Goal: Task Accomplishment & Management: Manage account settings

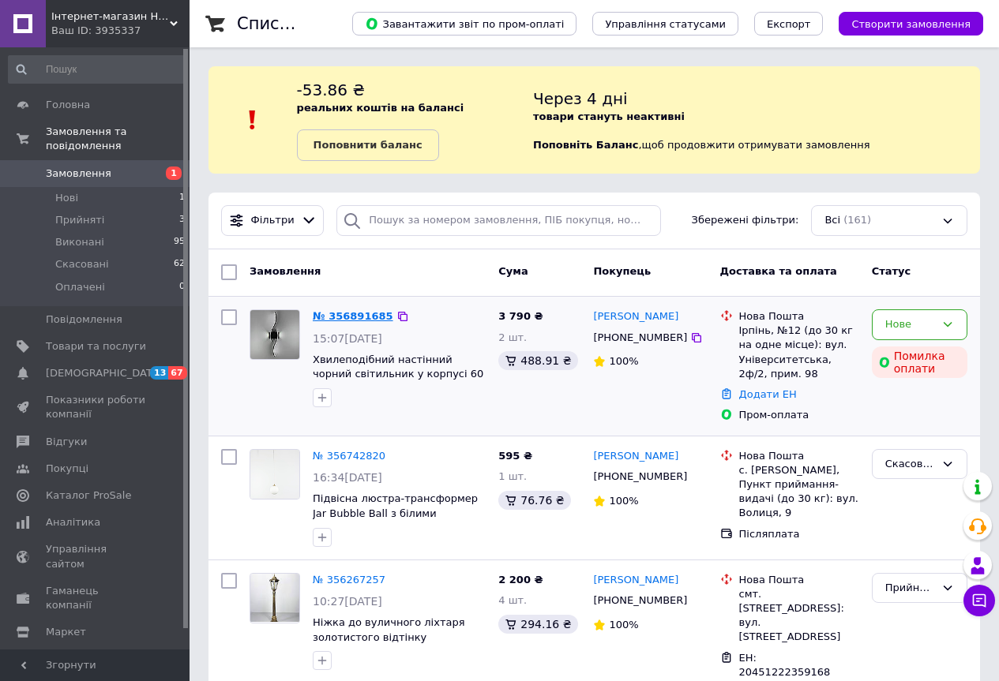
click at [329, 314] on link "№ 356891685" at bounding box center [353, 316] width 81 height 12
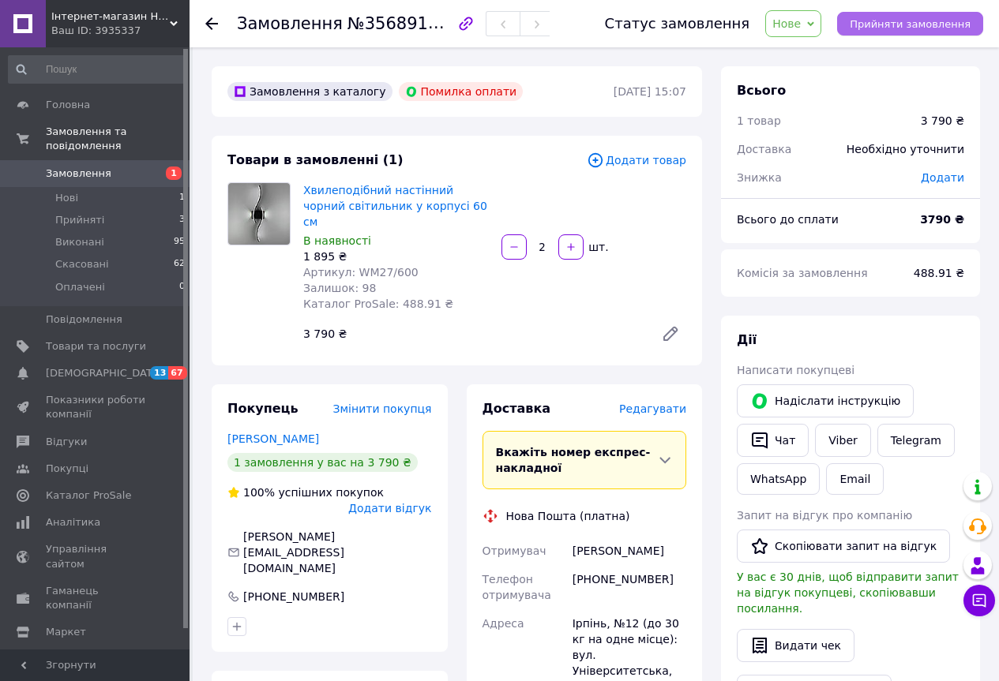
click at [868, 21] on span "Прийняти замовлення" at bounding box center [910, 24] width 121 height 12
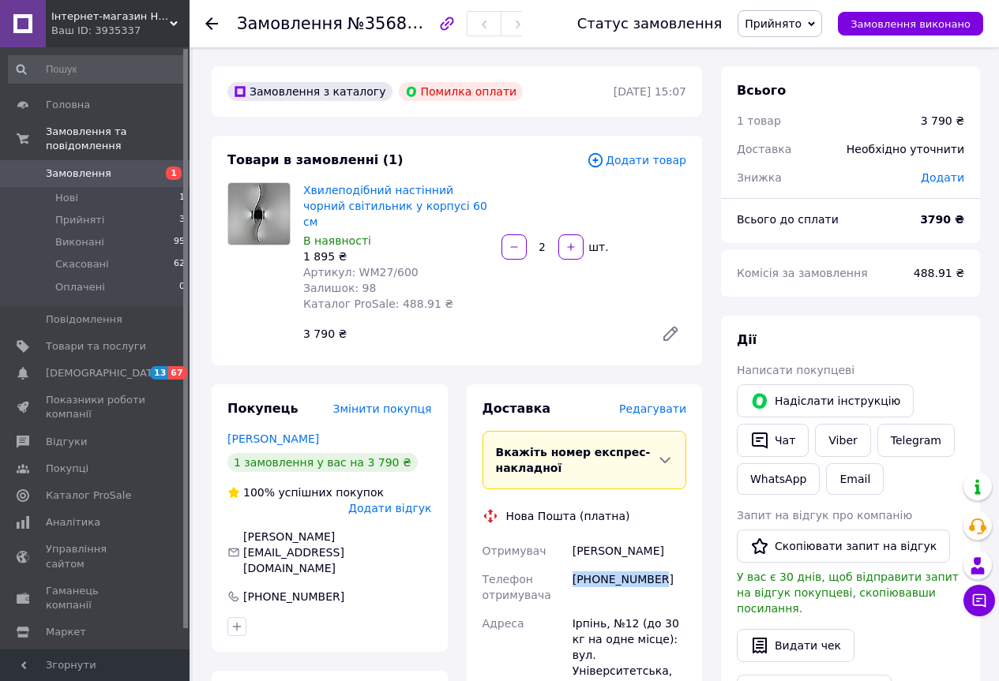
drag, startPoint x: 668, startPoint y: 565, endPoint x: 571, endPoint y: 576, distance: 97.7
click at [571, 576] on div "[PHONE_NUMBER]" at bounding box center [629, 587] width 120 height 44
copy div "[PHONE_NUMBER]"
click at [429, 614] on div at bounding box center [329, 626] width 211 height 25
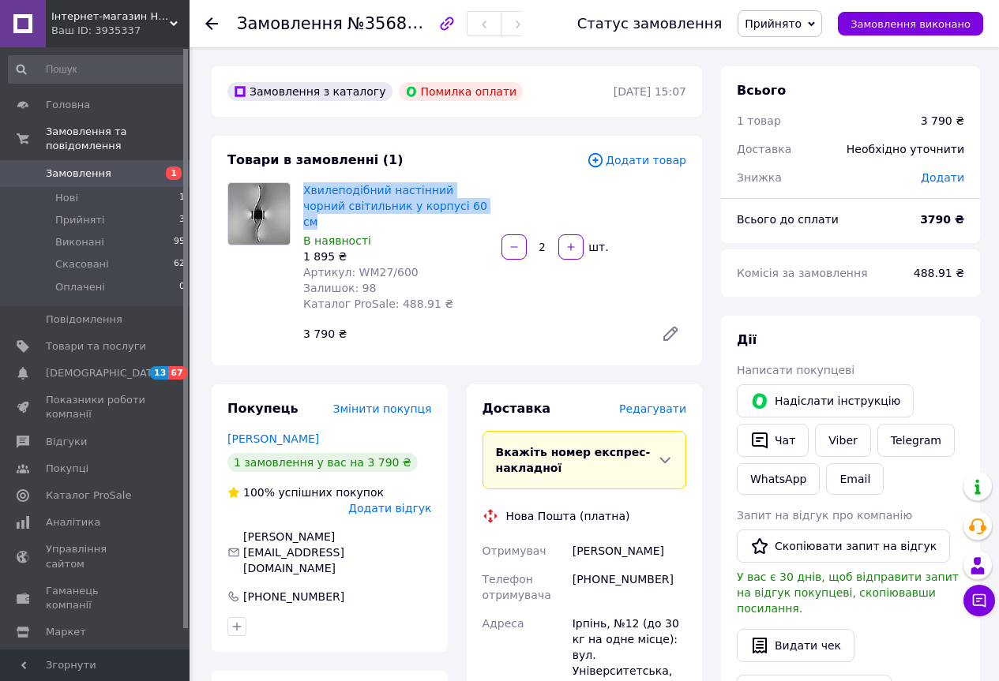
drag, startPoint x: 397, startPoint y: 197, endPoint x: 302, endPoint y: 197, distance: 95.5
click at [302, 197] on div "Хвилеподібний настінний чорний світильник у корпусі 60 см В наявності 1 895 ₴ А…" at bounding box center [396, 247] width 198 height 136
copy link "Хвилеподібний настінний чорний світильник у корпусі 60 см"
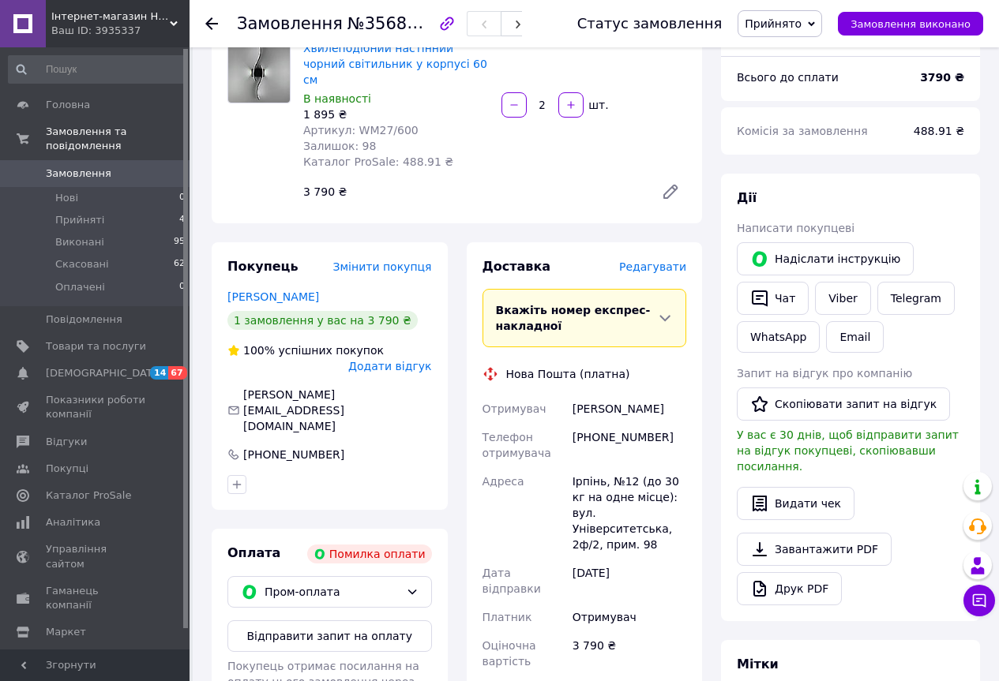
scroll to position [237, 0]
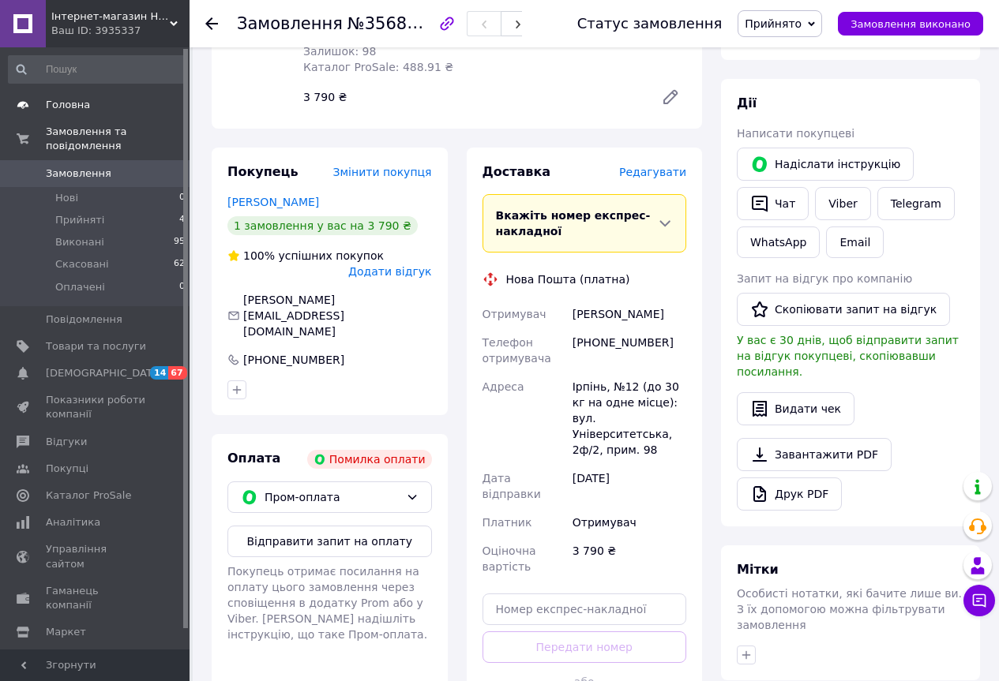
click at [72, 98] on span "Головна" at bounding box center [68, 105] width 44 height 14
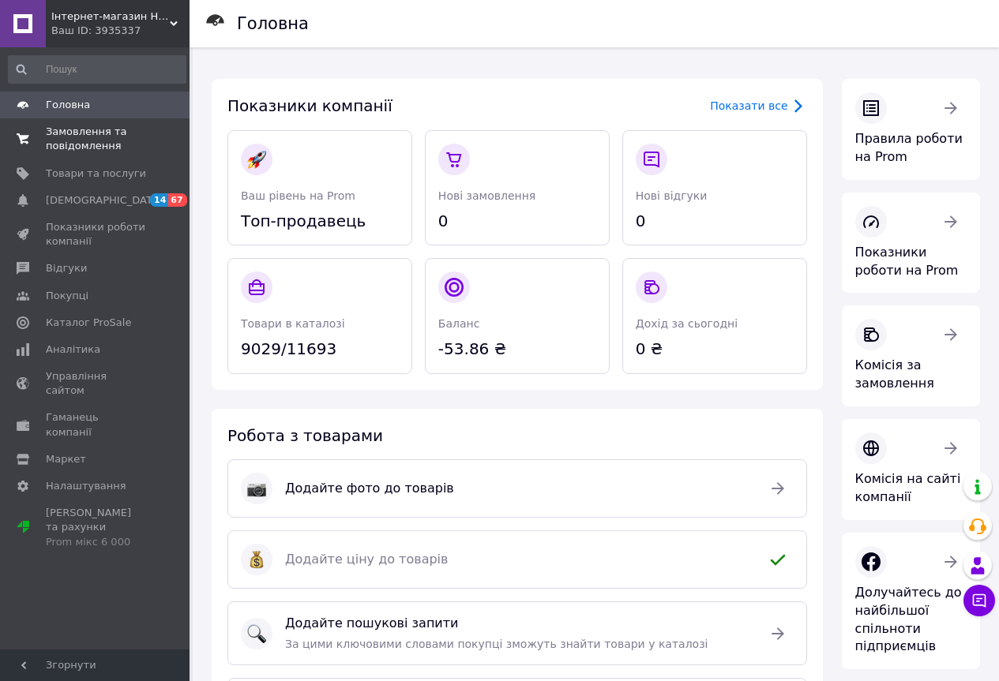
click at [96, 140] on span "Замовлення та повідомлення" at bounding box center [96, 139] width 100 height 28
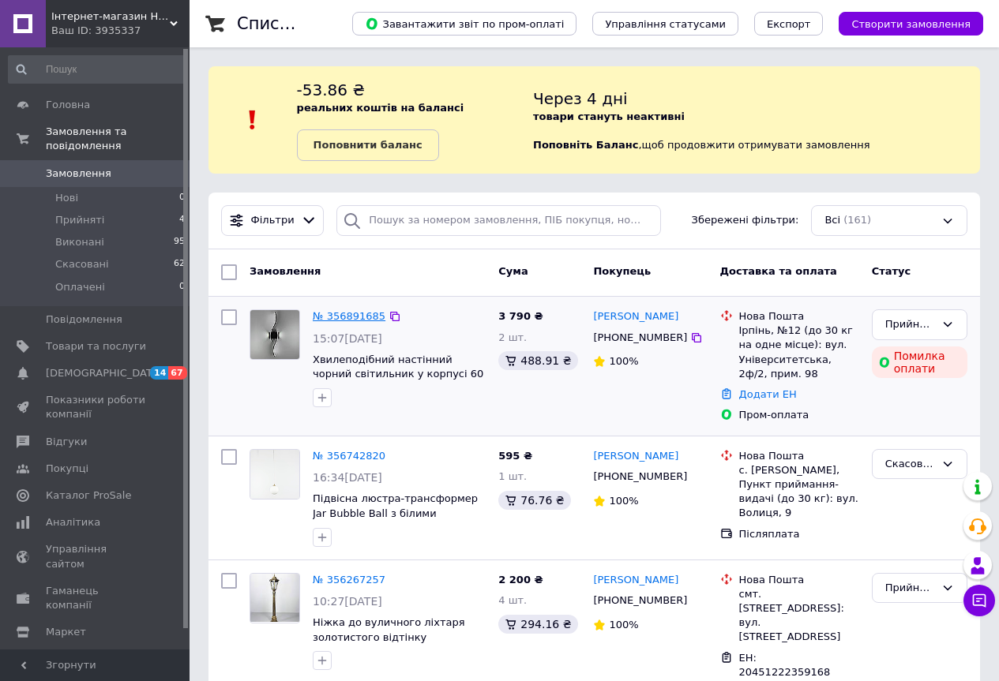
click at [328, 321] on link "№ 356891685" at bounding box center [349, 316] width 73 height 12
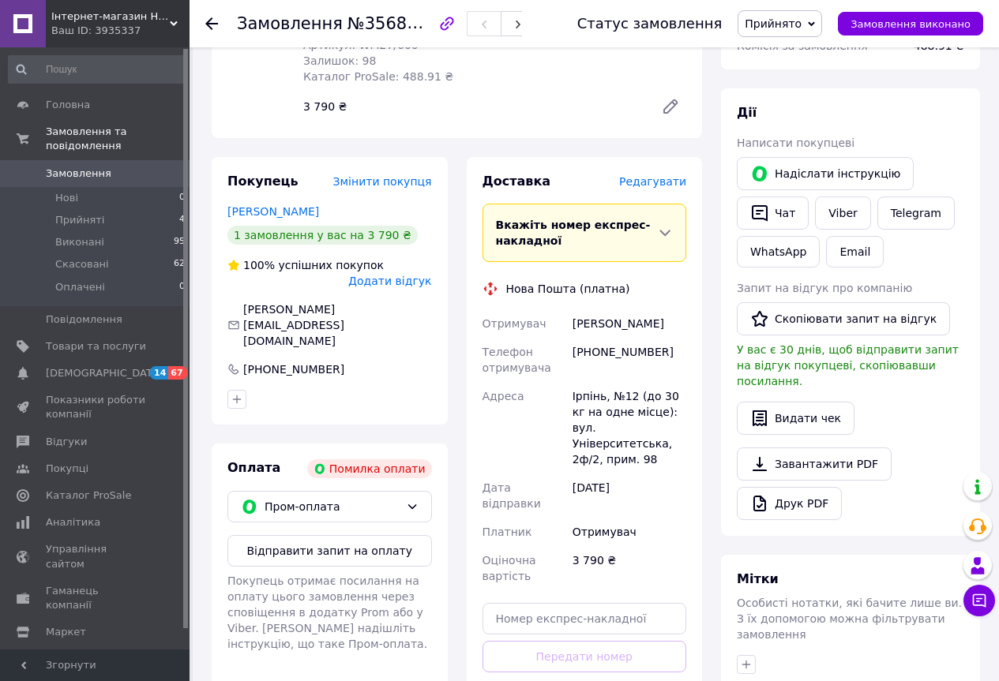
scroll to position [237, 0]
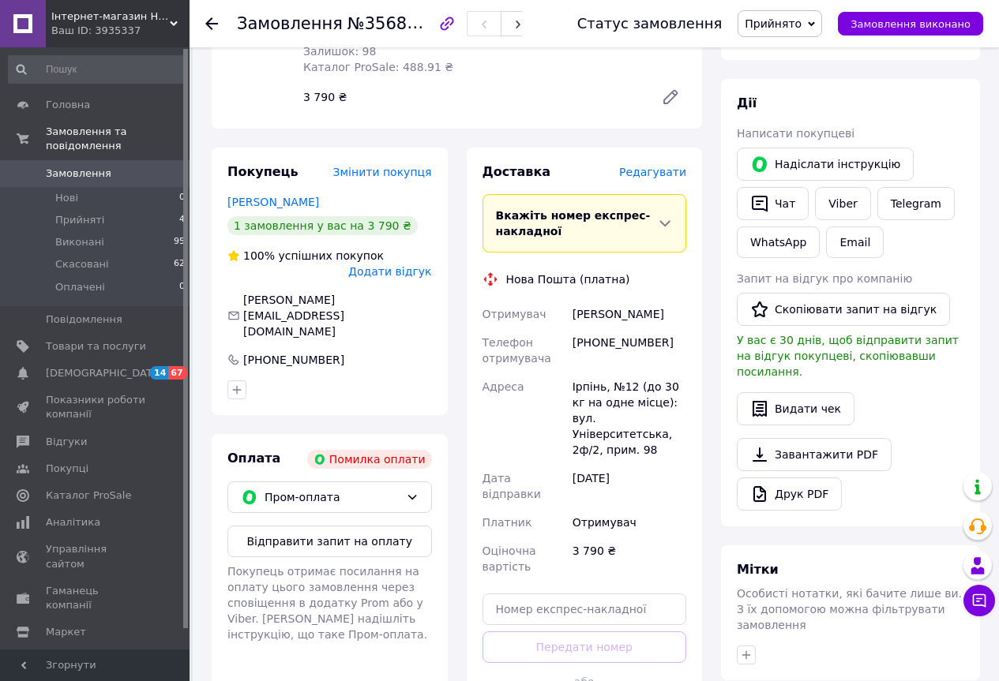
click at [671, 166] on span "Редагувати" at bounding box center [652, 172] width 67 height 13
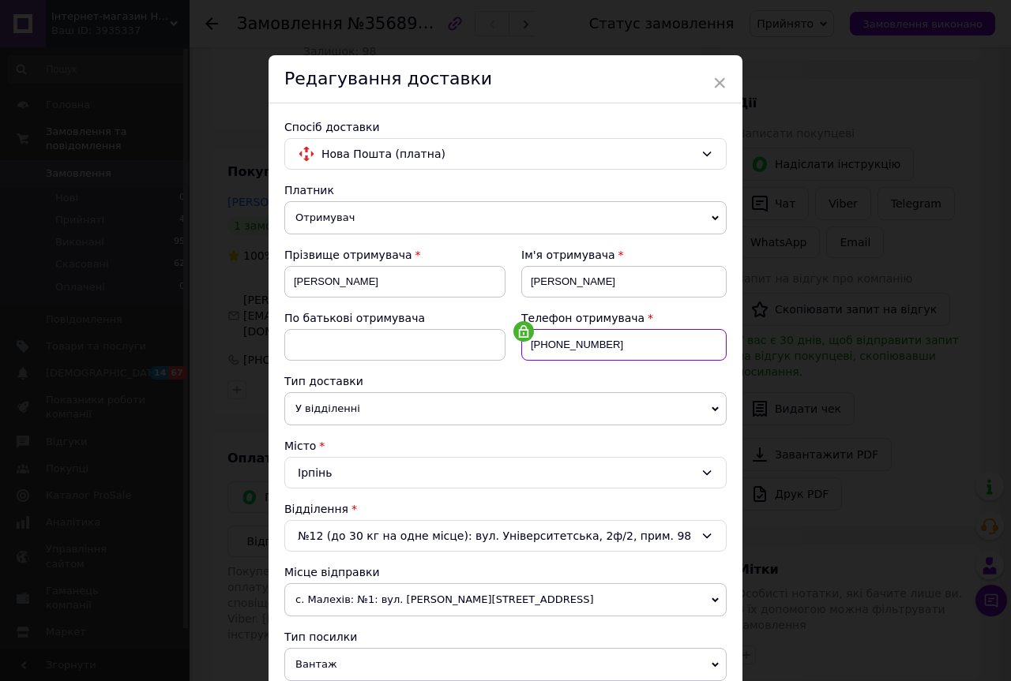
drag, startPoint x: 603, startPoint y: 342, endPoint x: 507, endPoint y: 326, distance: 97.6
click at [521, 329] on div "[PHONE_NUMBER]" at bounding box center [623, 345] width 205 height 32
click at [431, 357] on input at bounding box center [394, 345] width 221 height 32
click at [723, 84] on span "×" at bounding box center [719, 82] width 14 height 27
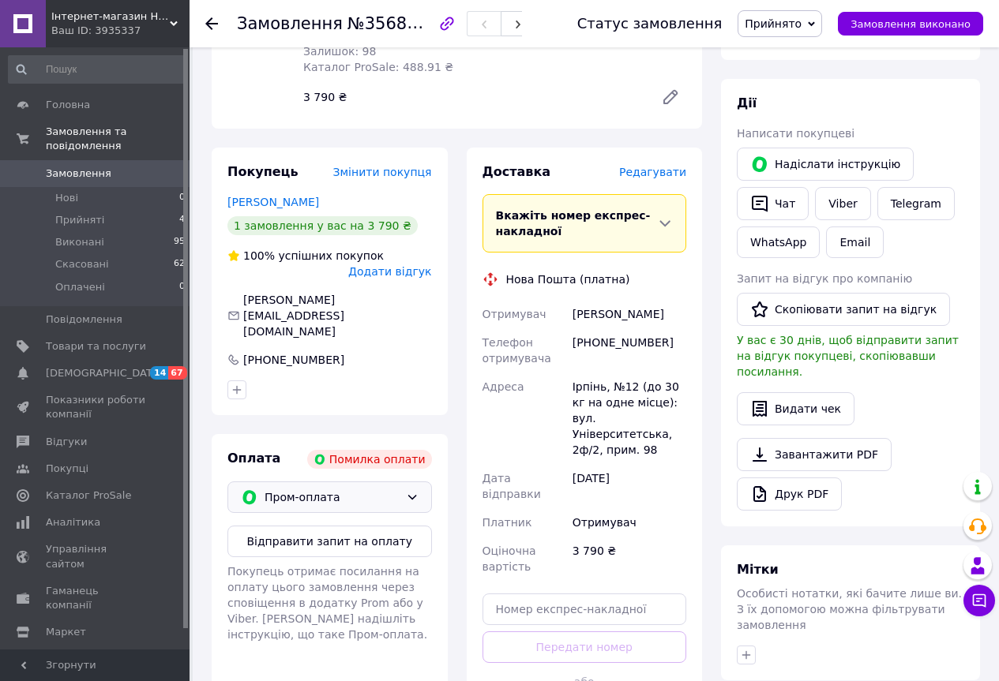
click at [368, 489] on span "Пром-оплата" at bounding box center [331, 497] width 135 height 17
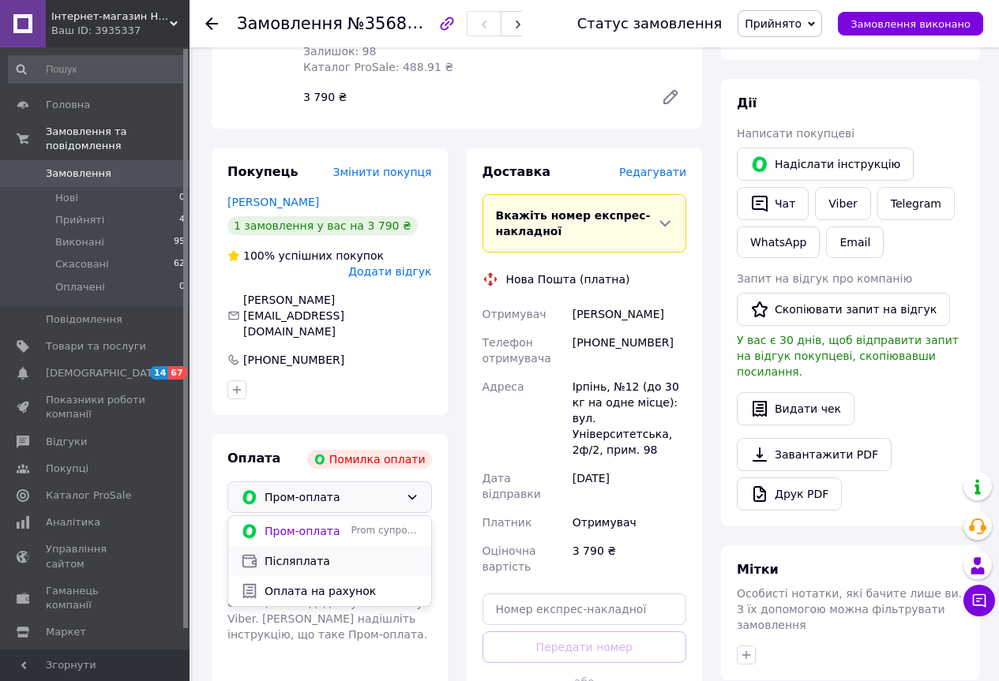
click at [325, 553] on span "Післяплата" at bounding box center [341, 561] width 154 height 16
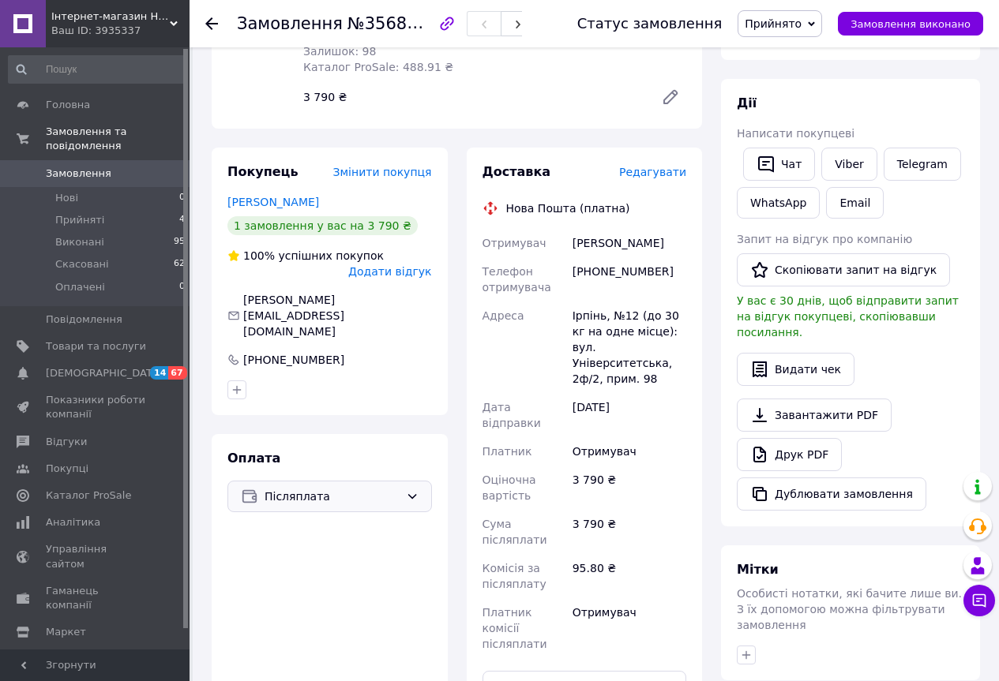
click at [658, 166] on span "Редагувати" at bounding box center [652, 172] width 67 height 13
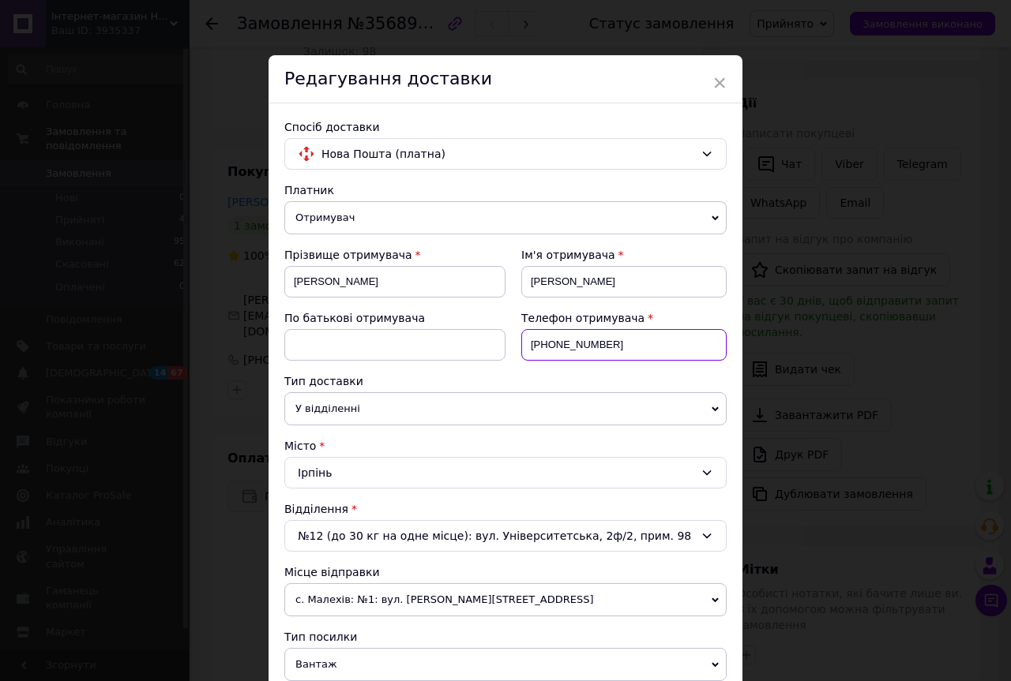
drag, startPoint x: 617, startPoint y: 348, endPoint x: 518, endPoint y: 361, distance: 100.3
click at [518, 361] on div "Телефон отримувача +380961694610" at bounding box center [615, 341] width 221 height 63
paste input "77395636"
type input "+380977395636"
click at [555, 633] on div "Тип посилки" at bounding box center [505, 637] width 442 height 16
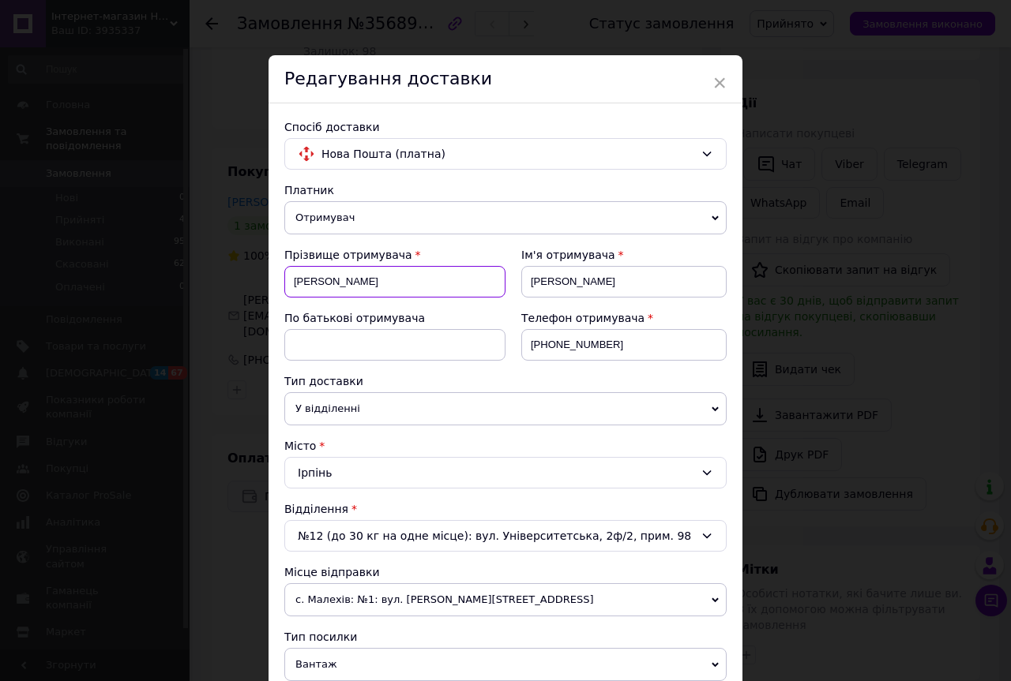
drag, startPoint x: 354, startPoint y: 281, endPoint x: 212, endPoint y: 270, distance: 142.5
click at [212, 270] on div "× Редагування доставки Спосіб доставки Нова Пошта (платна) Платник Отримувач Ві…" at bounding box center [505, 340] width 1011 height 681
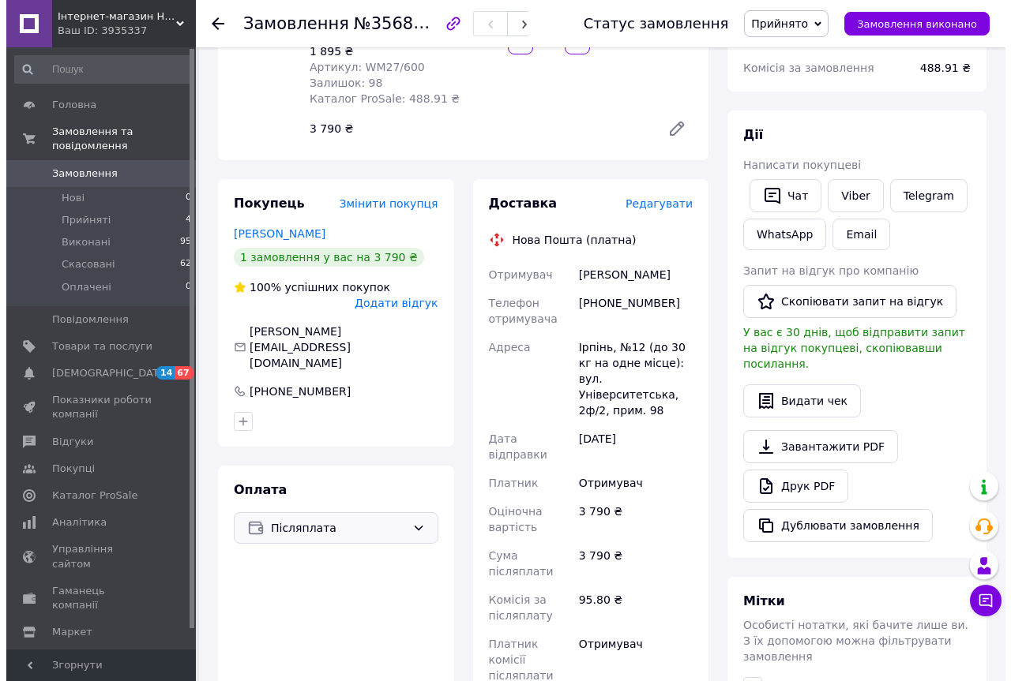
scroll to position [158, 0]
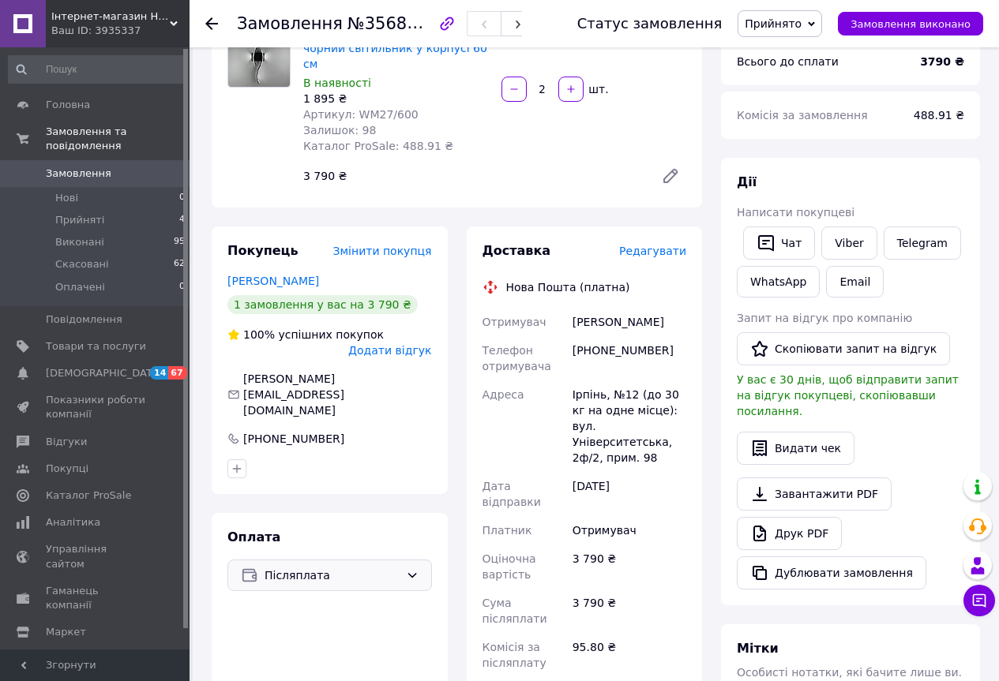
click at [662, 245] on span "Редагувати" at bounding box center [652, 251] width 67 height 13
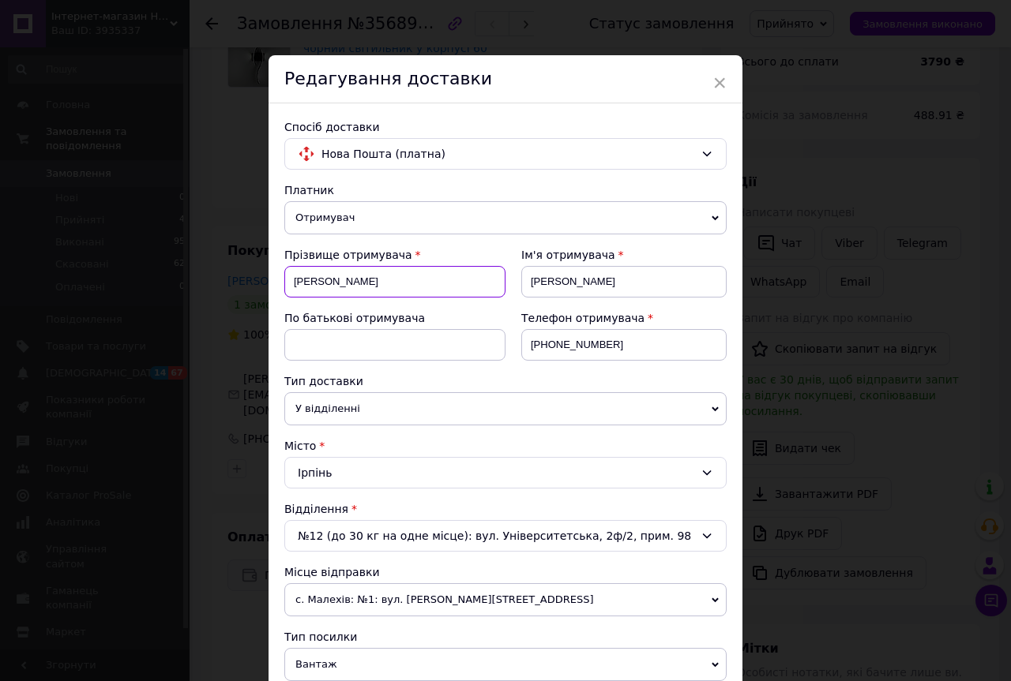
drag, startPoint x: 427, startPoint y: 281, endPoint x: 262, endPoint y: 283, distance: 165.0
click at [262, 283] on div "× Редагування доставки Спосіб доставки Нова Пошта (платна) Платник Отримувач Ві…" at bounding box center [505, 340] width 1011 height 681
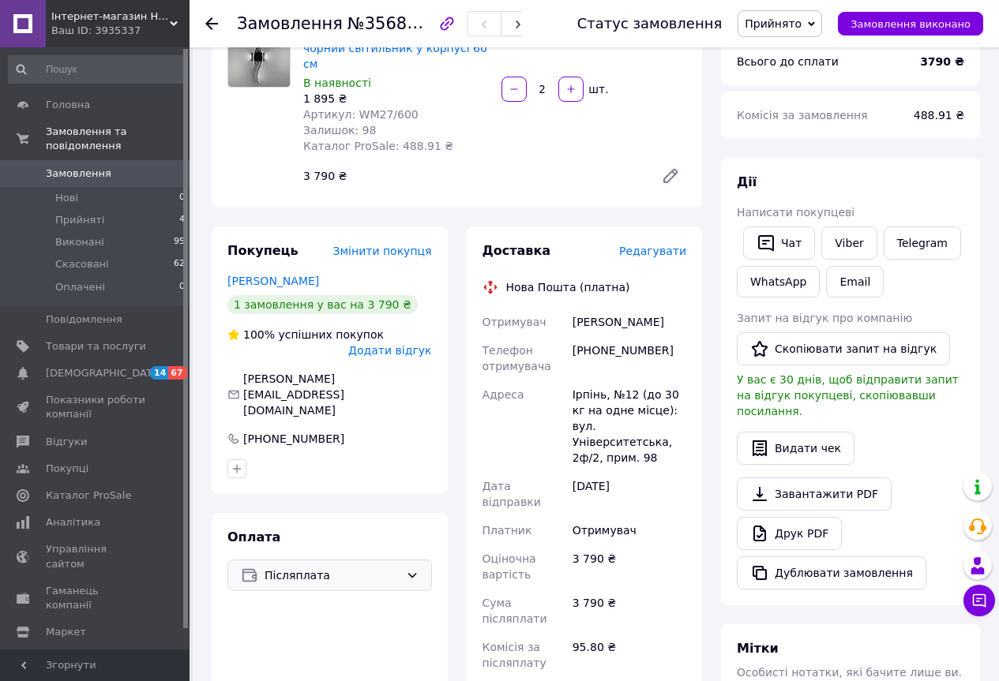
click at [666, 245] on span "Редагувати" at bounding box center [652, 251] width 67 height 13
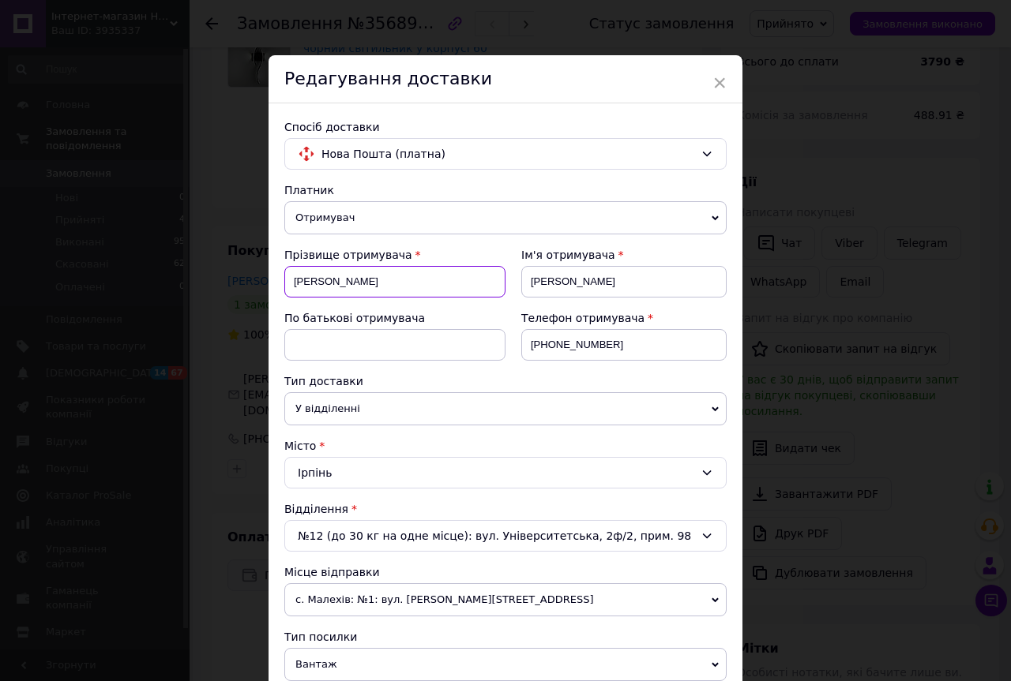
drag, startPoint x: 358, startPoint y: 286, endPoint x: 287, endPoint y: 283, distance: 71.1
click at [287, 283] on input "[PERSON_NAME]" at bounding box center [394, 282] width 221 height 32
paste input "онзель сергій"
drag, startPoint x: 337, startPoint y: 288, endPoint x: 390, endPoint y: 281, distance: 53.4
click at [390, 281] on input "Понзель сергій" at bounding box center [394, 282] width 221 height 32
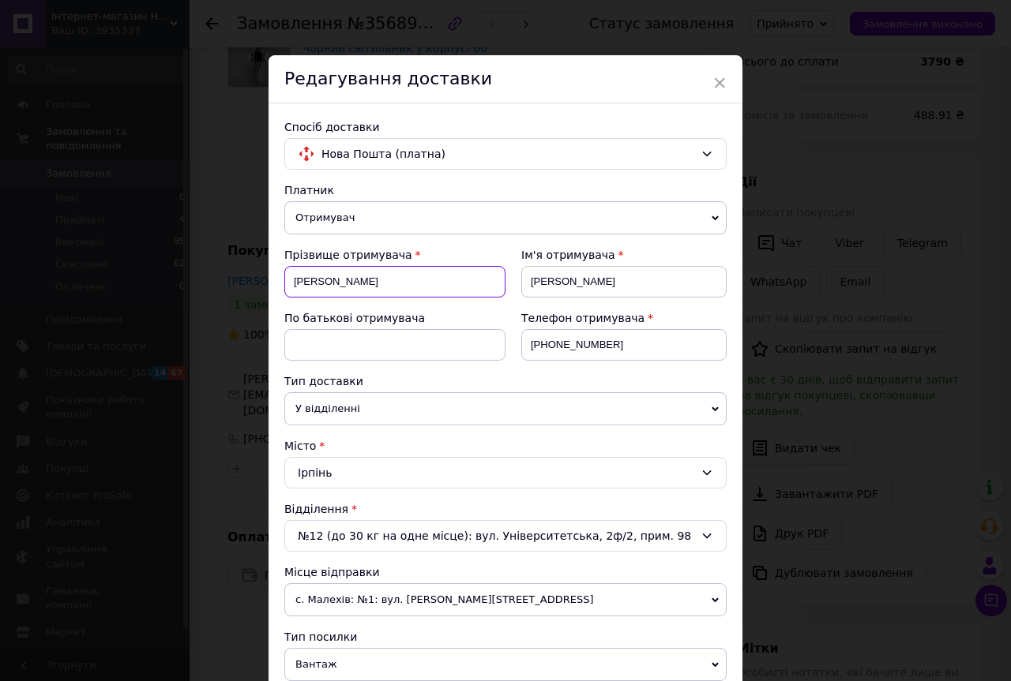
click at [390, 281] on input "Понзель сергій" at bounding box center [394, 282] width 221 height 32
type input "Понзель"
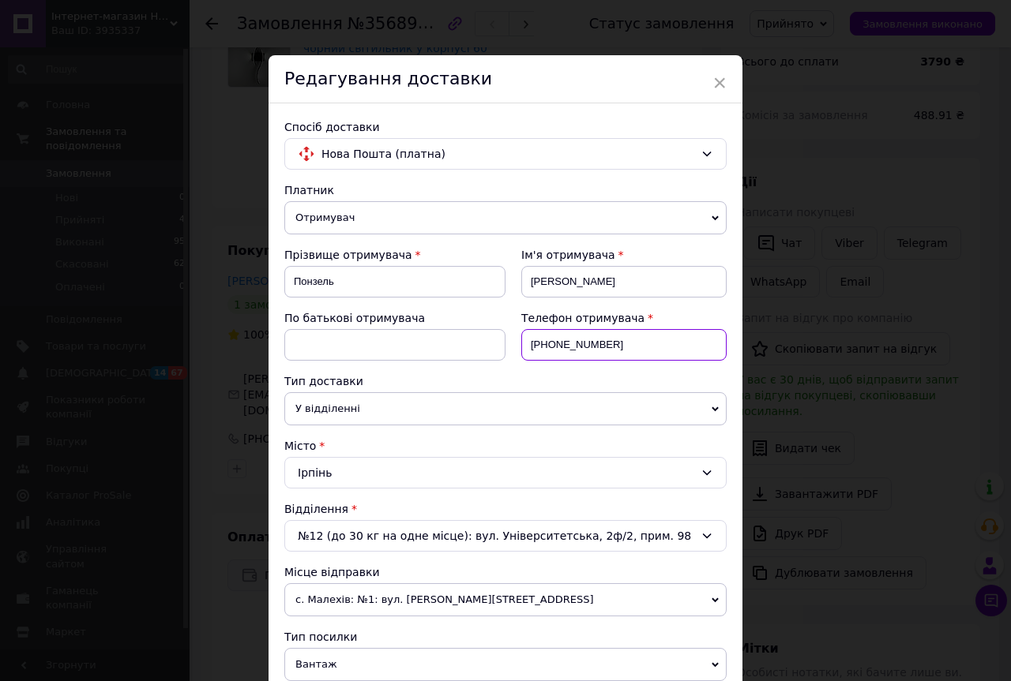
drag, startPoint x: 605, startPoint y: 344, endPoint x: 506, endPoint y: 324, distance: 100.6
click at [506, 324] on div "Телефон отримувача +380961694610" at bounding box center [615, 341] width 221 height 63
paste input "77395636"
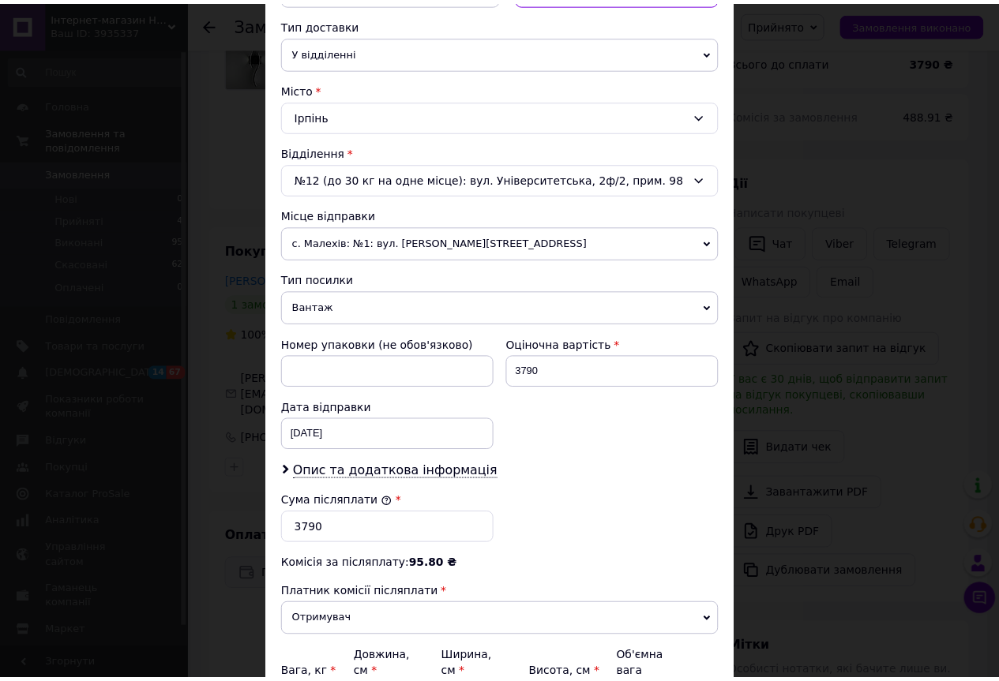
scroll to position [474, 0]
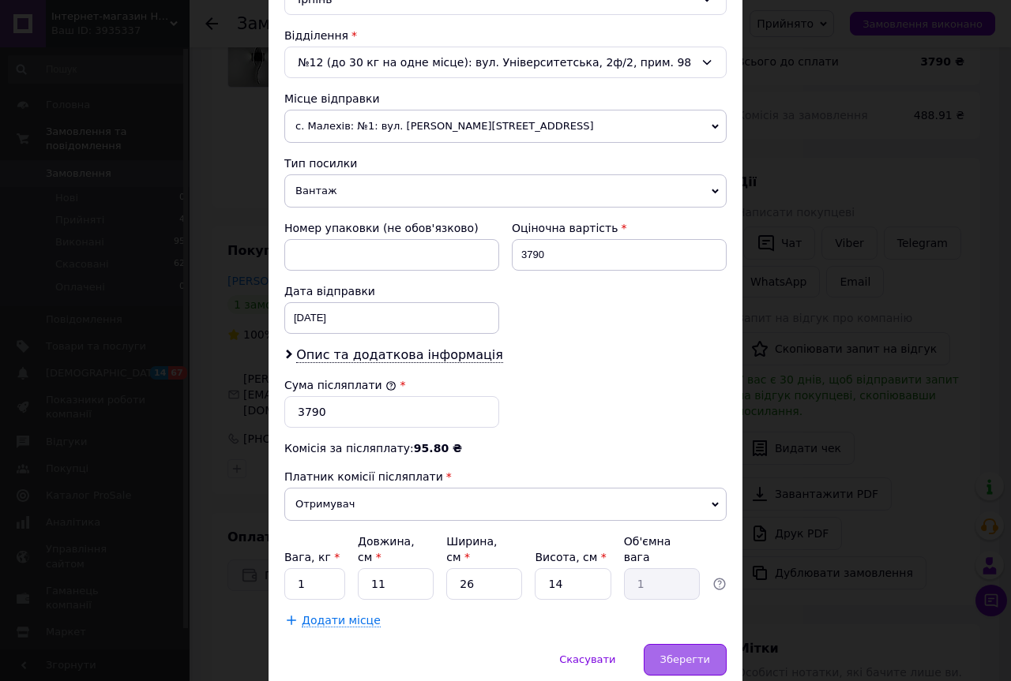
type input "+380977395636"
click at [687, 654] on span "Зберегти" at bounding box center [685, 660] width 50 height 12
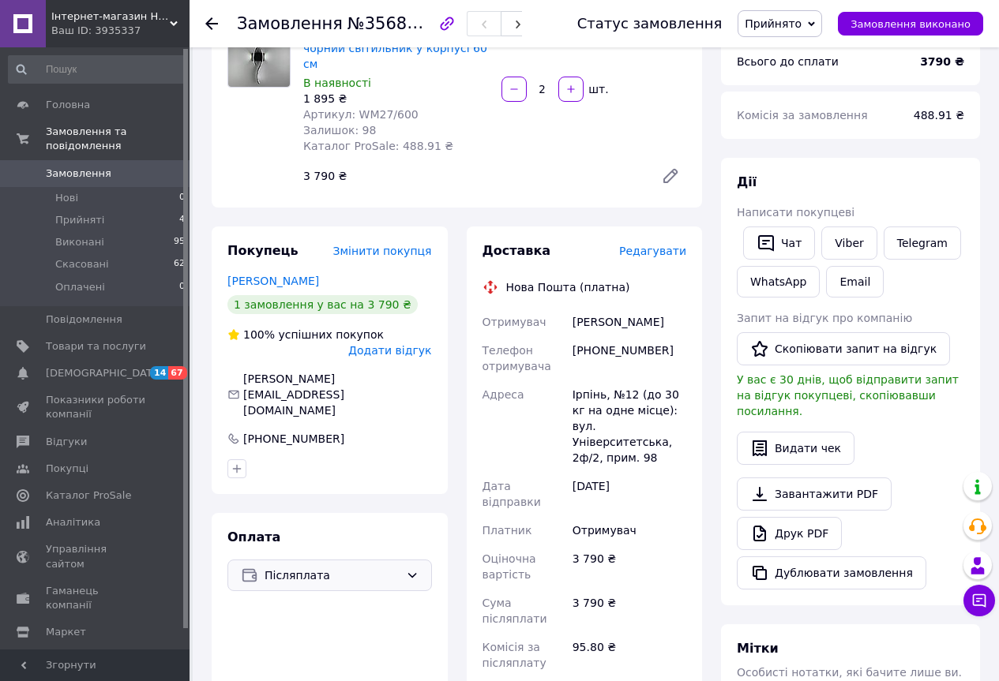
scroll to position [79, 0]
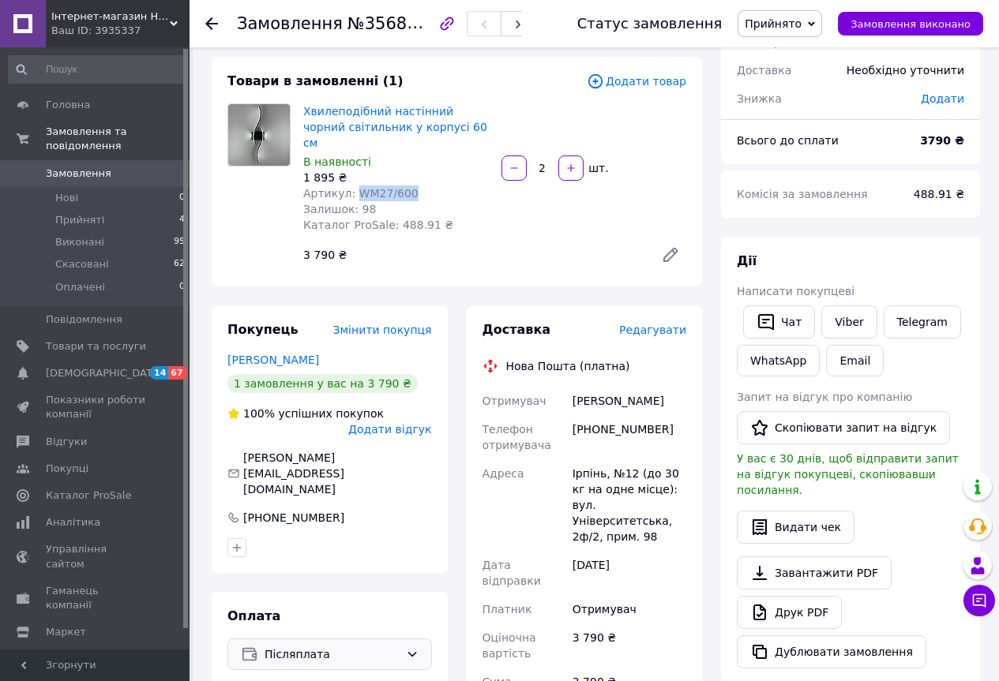
drag, startPoint x: 410, startPoint y: 172, endPoint x: 350, endPoint y: 173, distance: 60.0
click at [350, 186] on div "Артикул: WM27/600" at bounding box center [396, 194] width 186 height 16
copy span "WM27/600"
drag, startPoint x: 430, startPoint y: 22, endPoint x: 354, endPoint y: 29, distance: 76.9
click at [354, 29] on span "№356891685" at bounding box center [403, 23] width 112 height 20
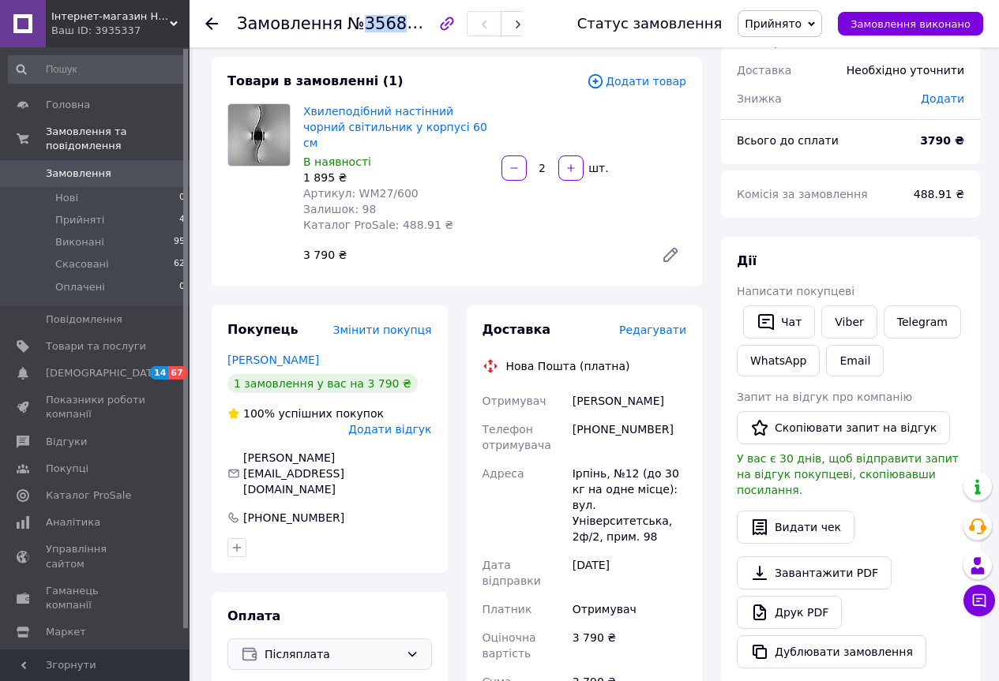
copy span "356891685"
drag, startPoint x: 655, startPoint y: 414, endPoint x: 573, endPoint y: 417, distance: 82.2
click at [573, 417] on div "+380977395636" at bounding box center [629, 437] width 120 height 44
copy div "+380977395636"
drag, startPoint x: 663, startPoint y: 381, endPoint x: 567, endPoint y: 386, distance: 96.5
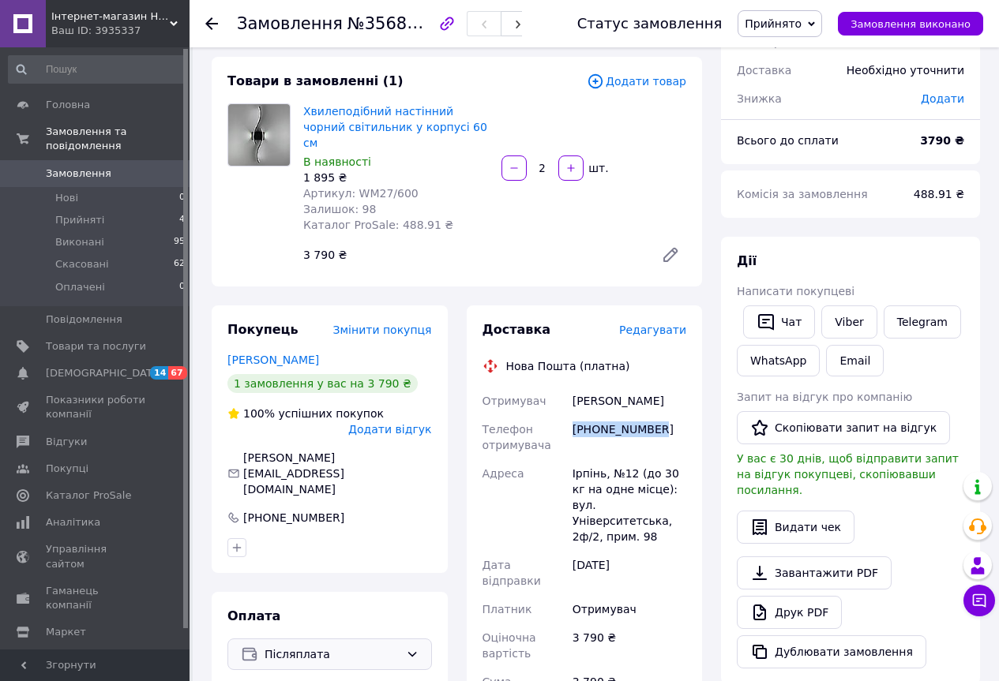
click at [567, 387] on div "Отримувач Понзель Сергій Телефон отримувача +380977395636 Адреса Ірпінь, №12 (д…" at bounding box center [584, 601] width 211 height 429
copy div "Отримувач Понзель Сергій"
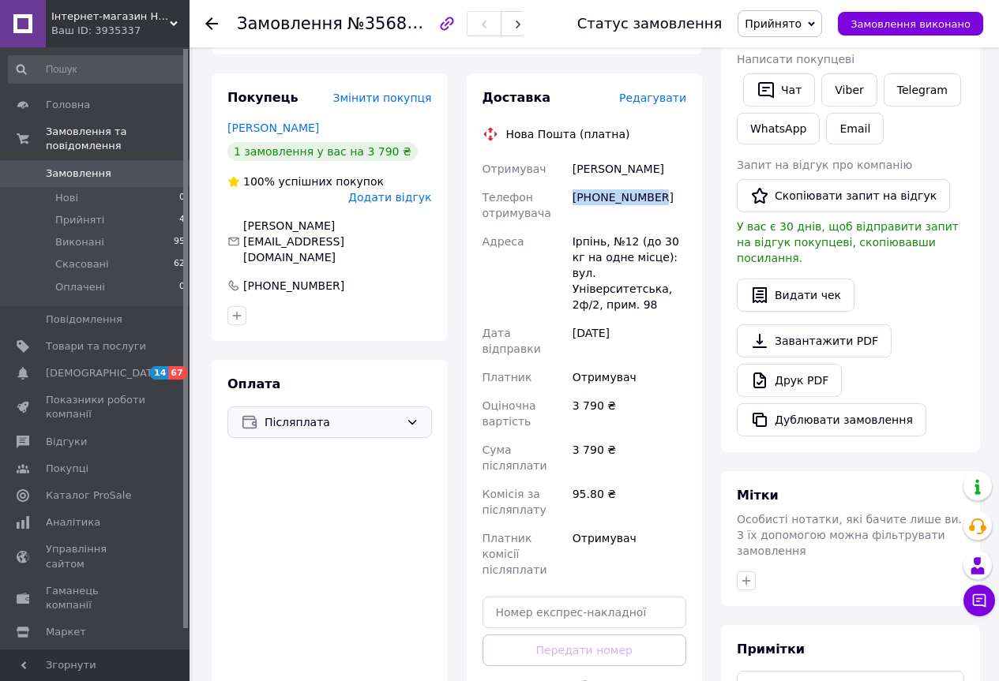
scroll to position [316, 0]
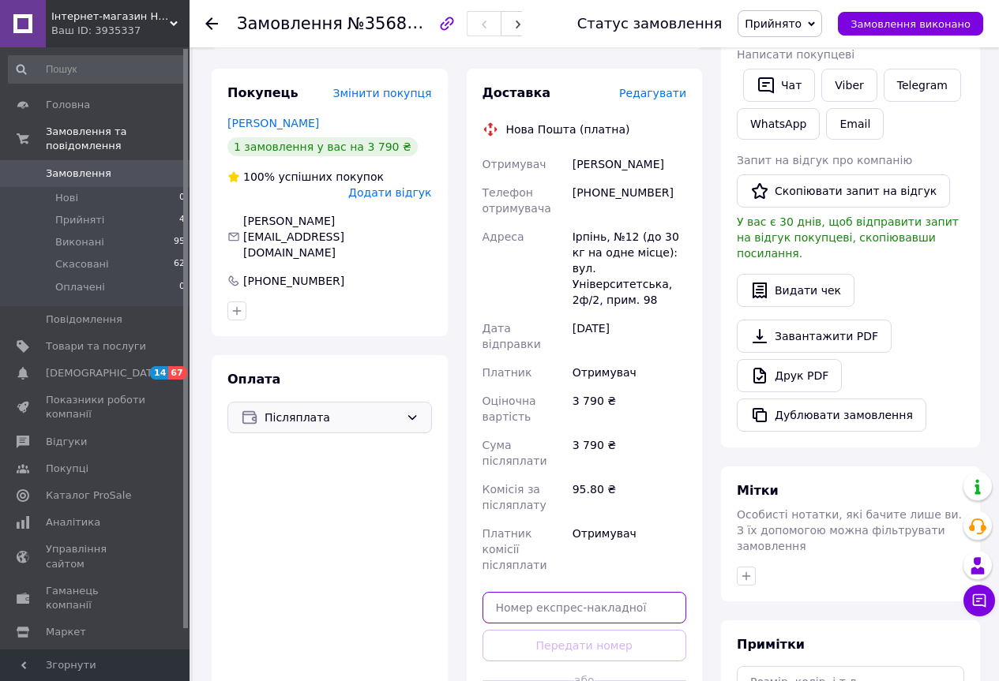
click at [566, 592] on input "text" at bounding box center [584, 608] width 204 height 32
paste input "20451225144948"
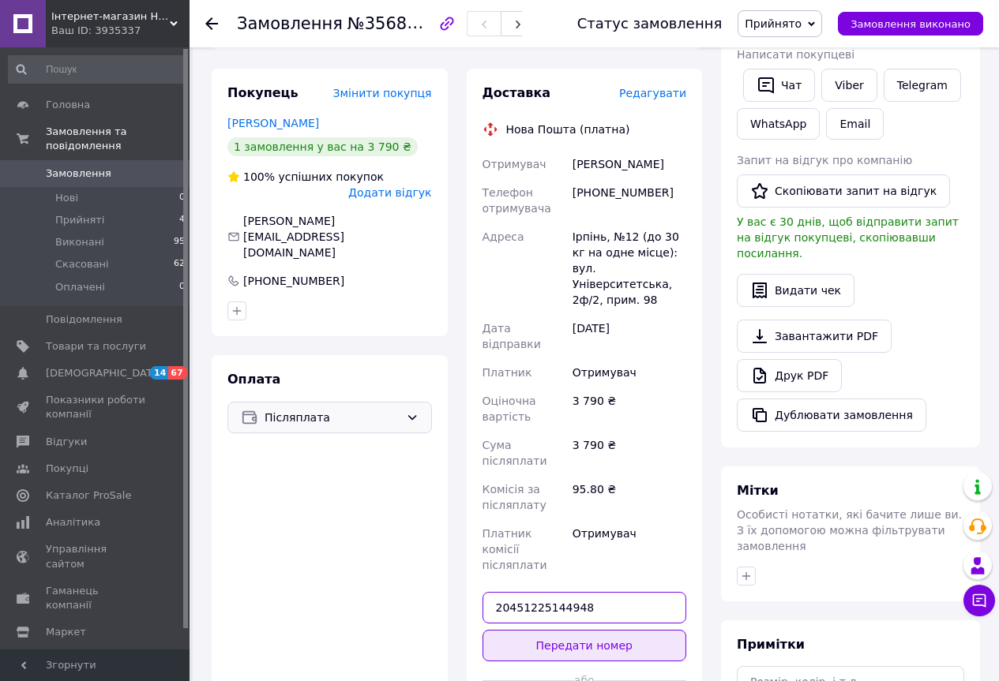
type input "20451225144948"
click at [598, 630] on button "Передати номер" at bounding box center [584, 646] width 204 height 32
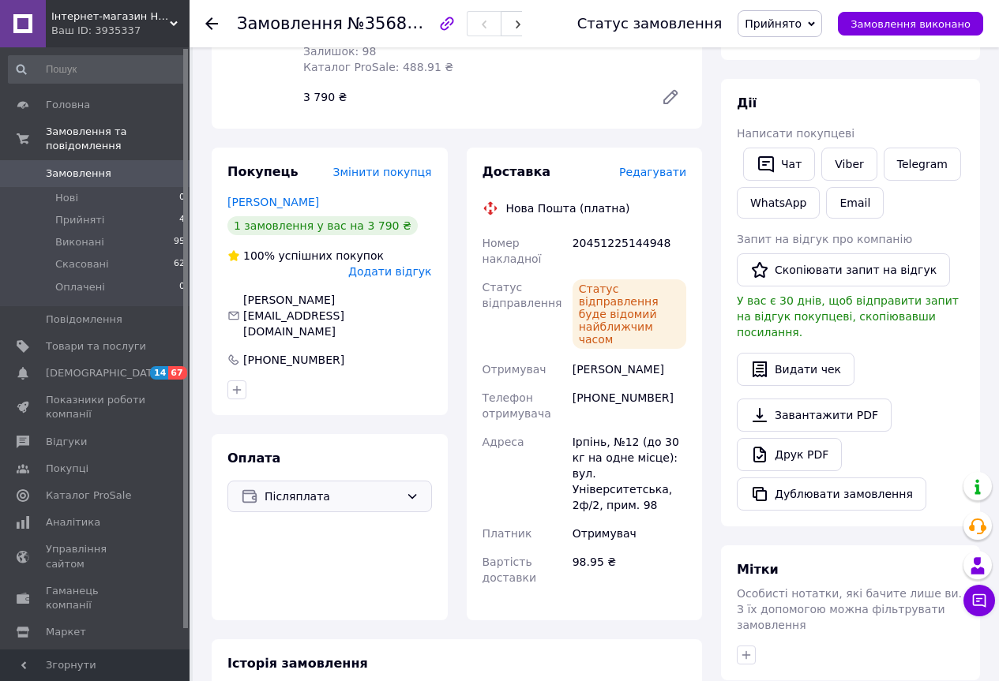
scroll to position [79, 0]
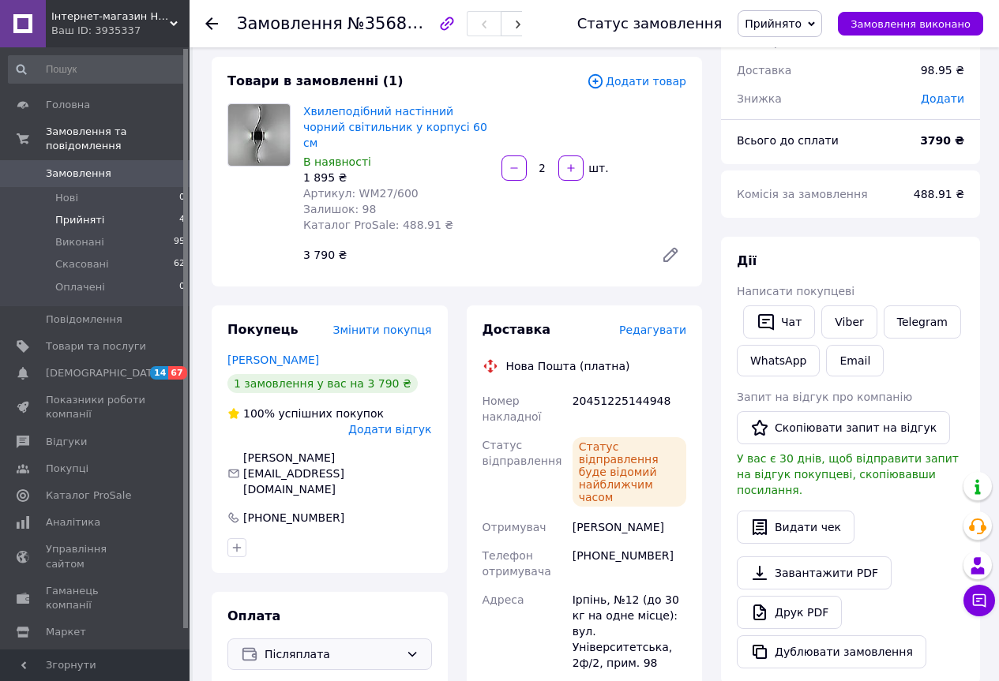
click at [107, 209] on li "Прийняті 4" at bounding box center [97, 220] width 194 height 22
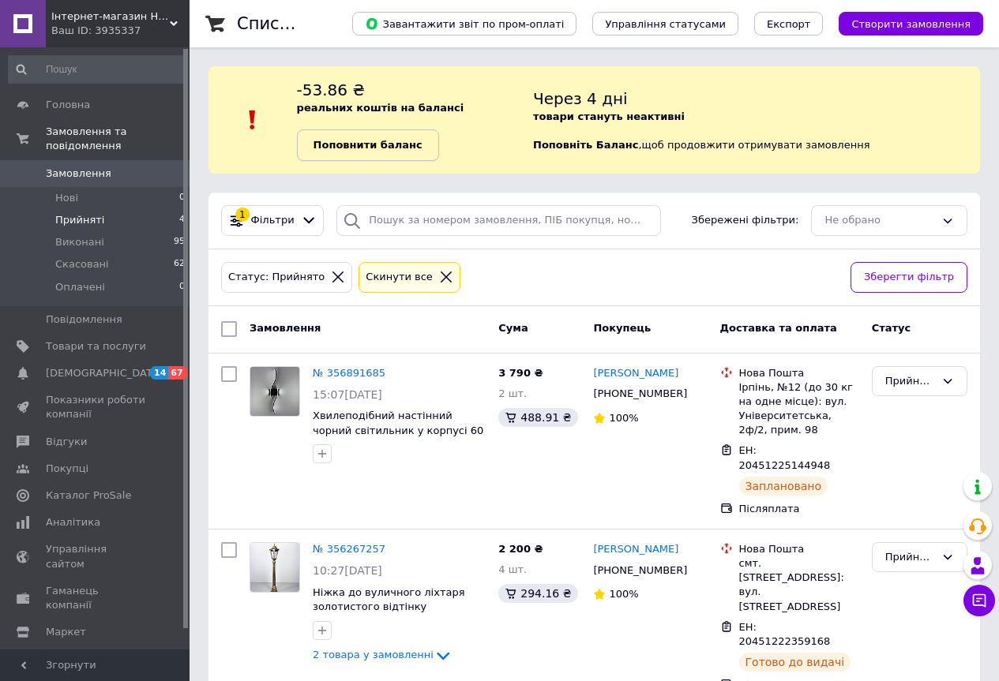
click at [375, 151] on b "Поповнити баланс" at bounding box center [367, 145] width 109 height 12
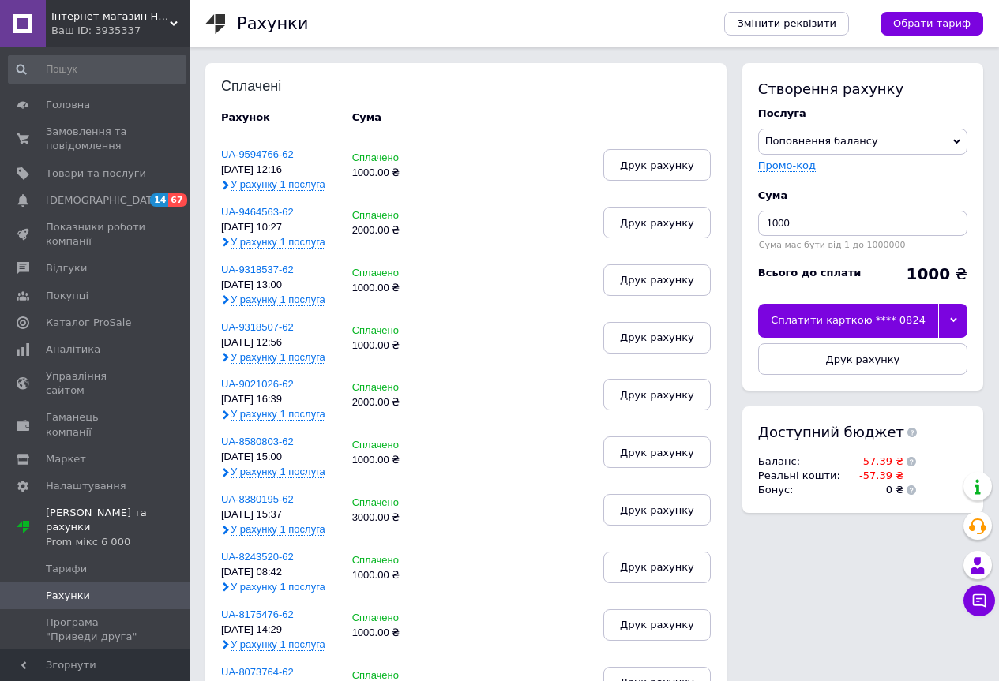
click at [950, 331] on div at bounding box center [952, 320] width 29 height 33
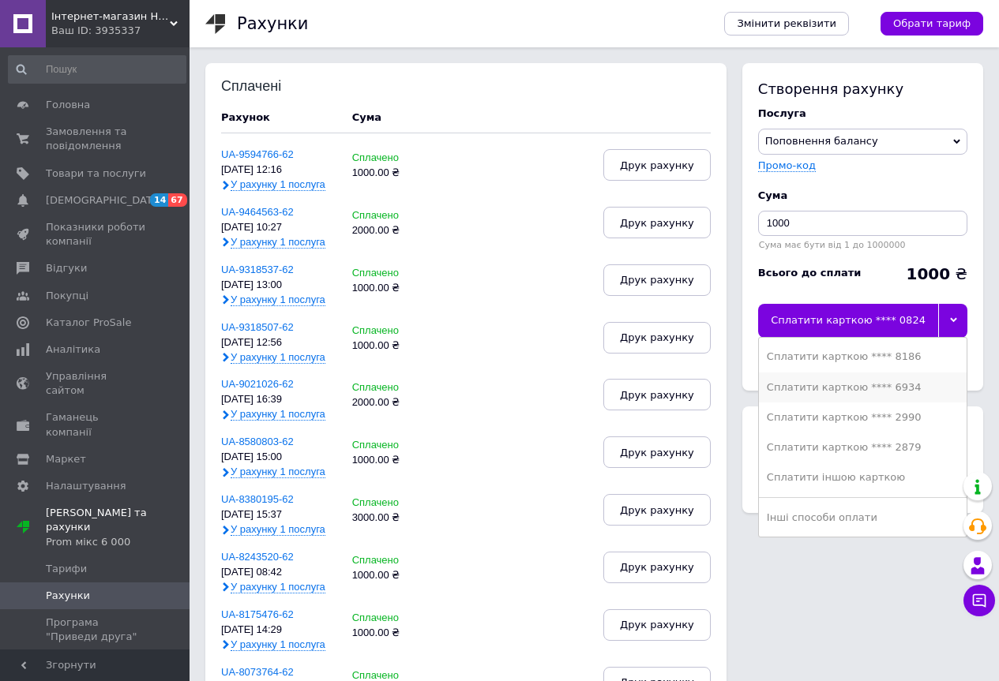
click at [889, 377] on li "Сплатити карткою **** 6934" at bounding box center [863, 388] width 208 height 30
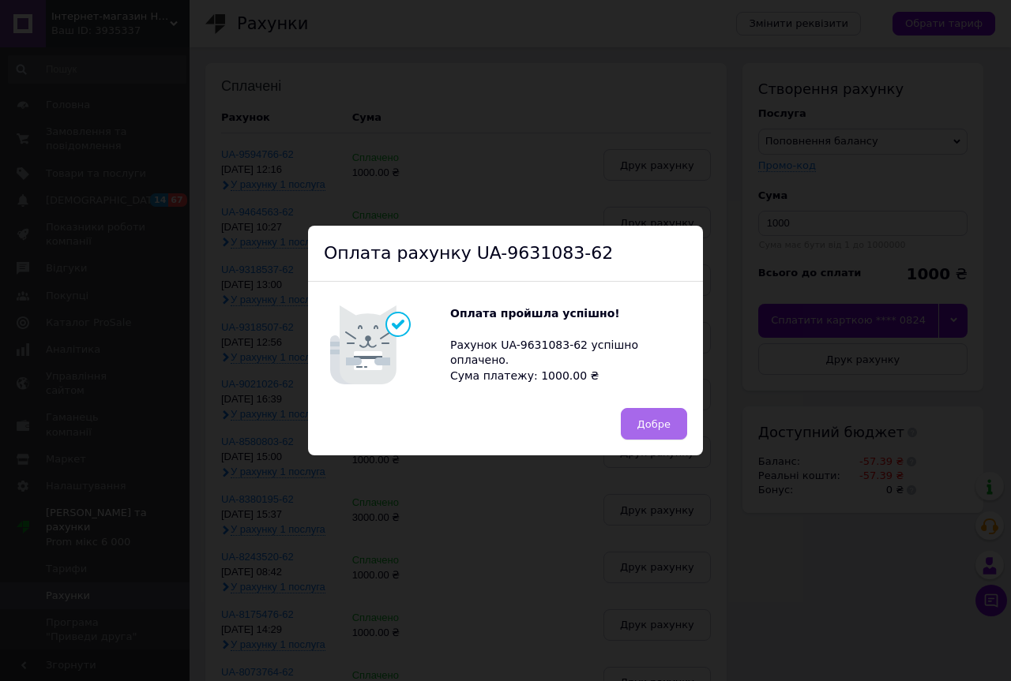
click at [678, 421] on button "Добре" at bounding box center [654, 424] width 66 height 32
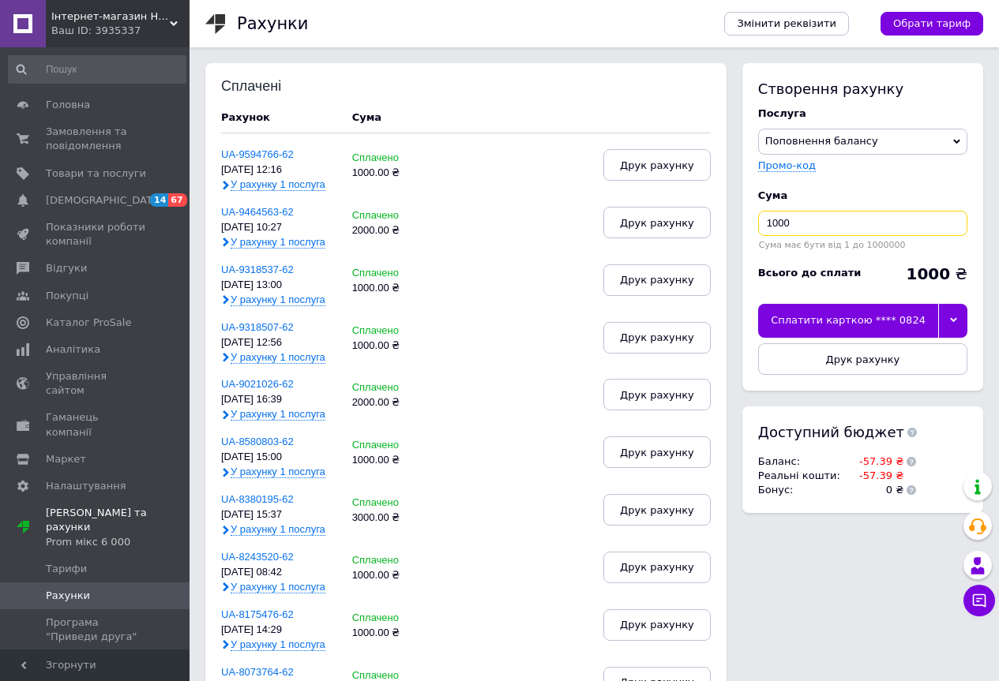
drag, startPoint x: 823, startPoint y: 219, endPoint x: 712, endPoint y: 211, distance: 110.8
click at [712, 211] on div "Сплачені Рахунок Cума UA-9594766-62 06.08.25, 12:16 У рахунку 1 послуга Сплачен…" at bounding box center [594, 547] width 778 height 968
